Goal: Transaction & Acquisition: Purchase product/service

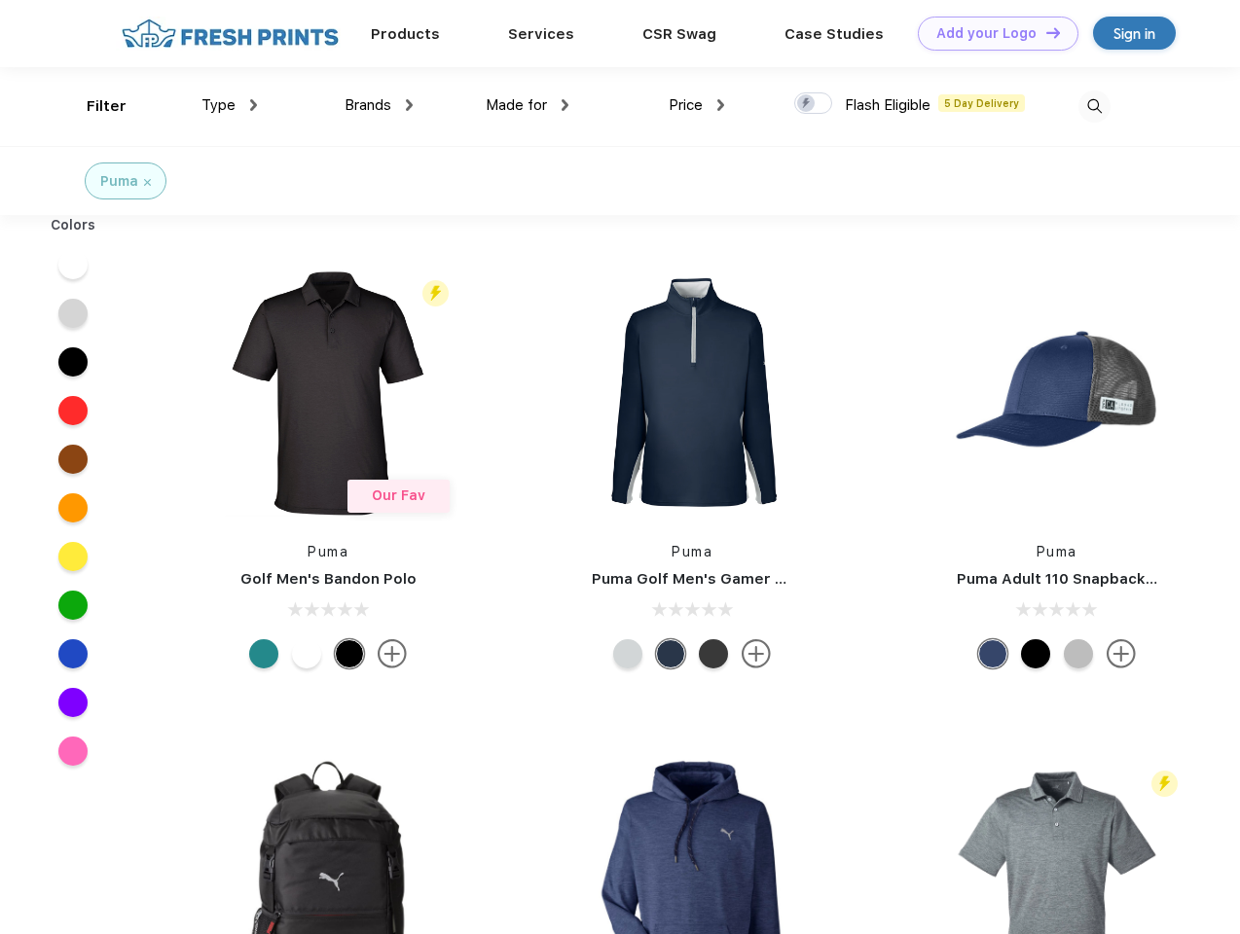
click at [991, 33] on link "Add your Logo Design Tool" at bounding box center [998, 34] width 161 height 34
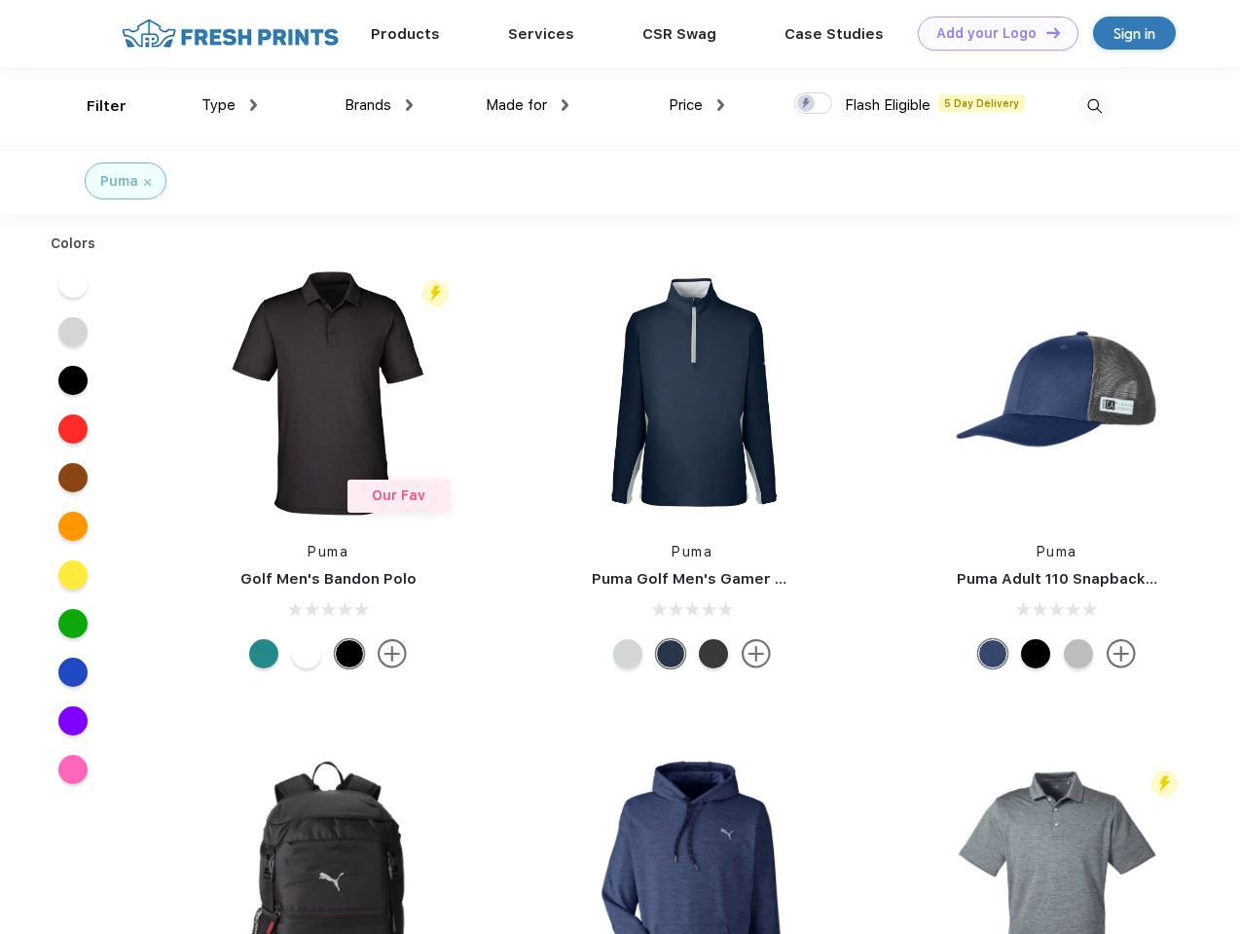
click at [0, 0] on div "Design Tool" at bounding box center [0, 0] width 0 height 0
click at [1044, 32] on link "Add your Logo Design Tool" at bounding box center [998, 34] width 161 height 34
click at [93, 106] on div "Filter" at bounding box center [107, 106] width 40 height 22
click at [230, 105] on span "Type" at bounding box center [218, 105] width 34 height 18
click at [379, 105] on span "Brands" at bounding box center [368, 105] width 47 height 18
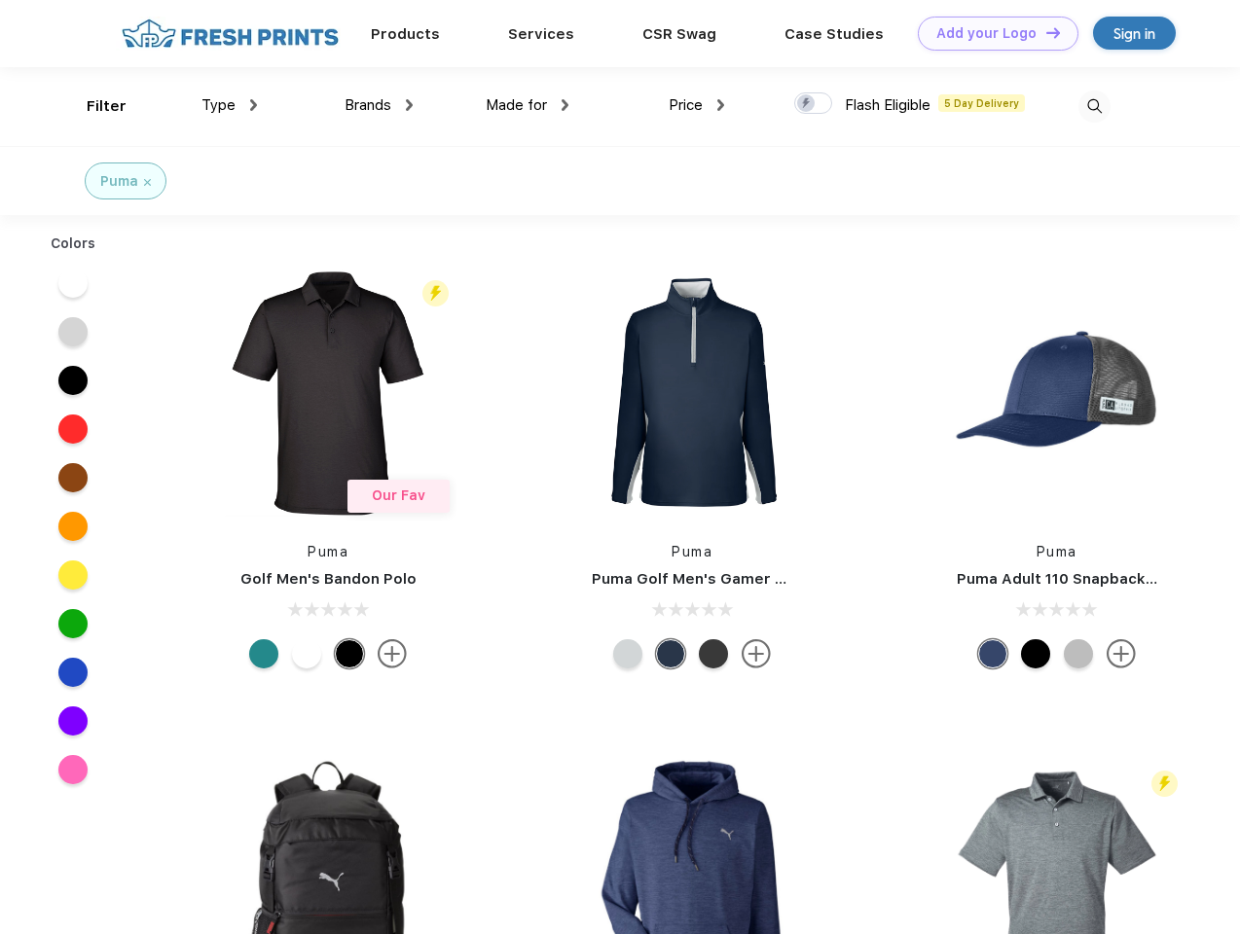
click at [528, 105] on span "Made for" at bounding box center [516, 105] width 61 height 18
click at [697, 105] on span "Price" at bounding box center [686, 105] width 34 height 18
click at [814, 104] on div at bounding box center [813, 102] width 38 height 21
click at [807, 104] on input "checkbox" at bounding box center [800, 98] width 13 height 13
click at [1094, 106] on img at bounding box center [1095, 107] width 32 height 32
